Goal: Find specific page/section: Find specific page/section

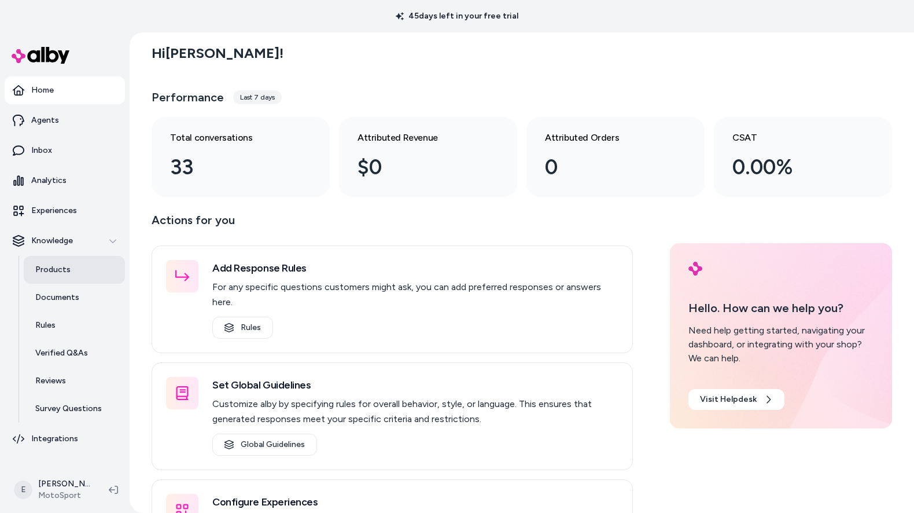
click at [87, 273] on link "Products" at bounding box center [74, 270] width 101 height 28
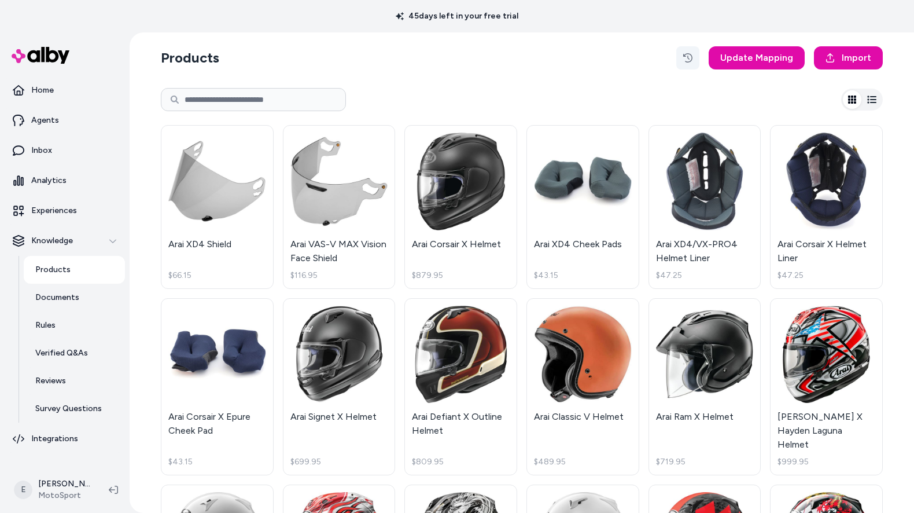
click at [697, 57] on button "button" at bounding box center [687, 57] width 23 height 23
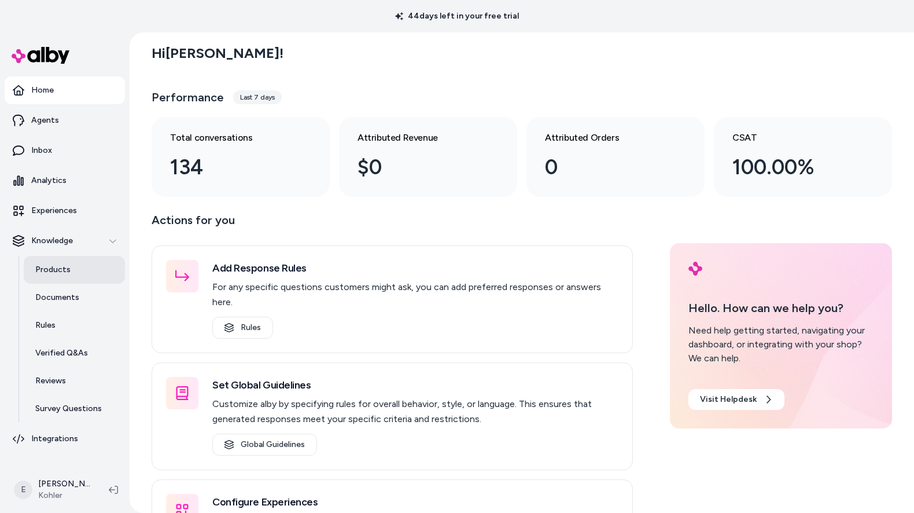
click at [49, 266] on p "Products" at bounding box center [52, 270] width 35 height 12
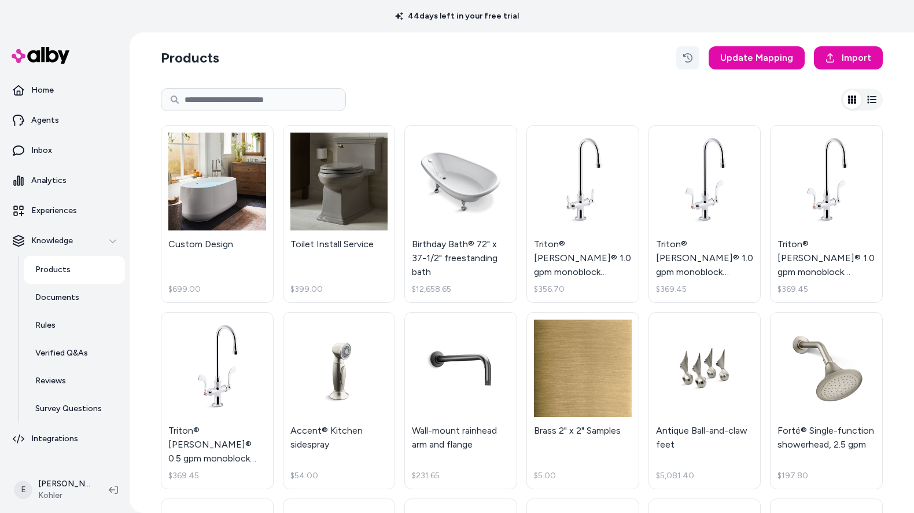
click at [698, 61] on button "button" at bounding box center [687, 57] width 23 height 23
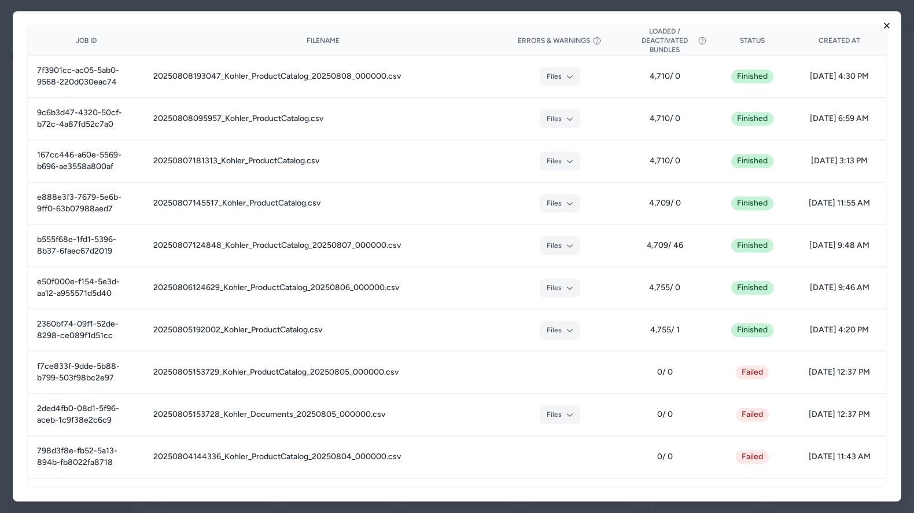
click at [890, 27] on icon "button" at bounding box center [886, 25] width 9 height 9
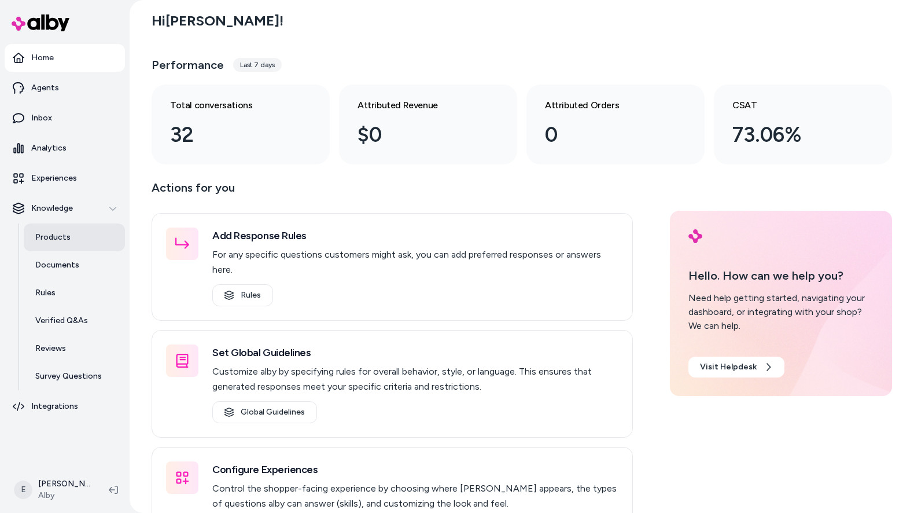
click at [94, 242] on link "Products" at bounding box center [74, 237] width 101 height 28
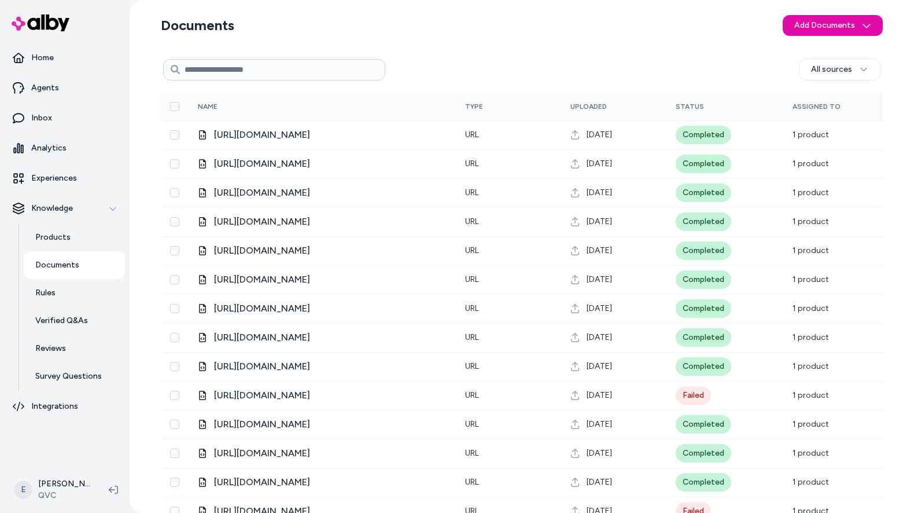
click at [75, 264] on p "Documents" at bounding box center [57, 265] width 44 height 12
